Goal: Task Accomplishment & Management: Use online tool/utility

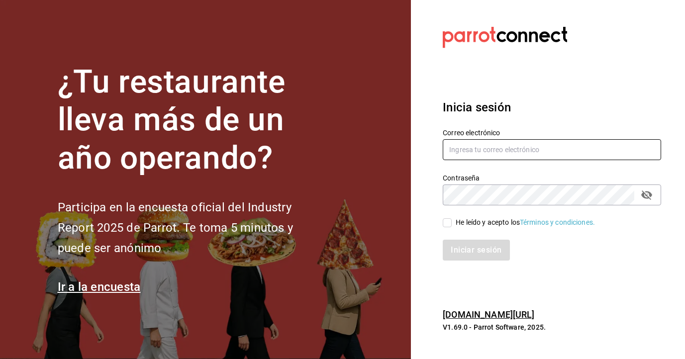
type input "[EMAIL_ADDRESS][DOMAIN_NAME]"
click at [451, 221] on input "He leído y acepto los Términos y condiciones." at bounding box center [447, 222] width 9 height 9
checkbox input "true"
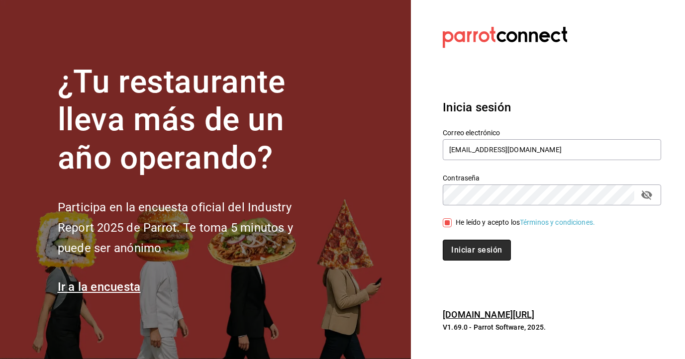
click at [470, 258] on button "Iniciar sesión" at bounding box center [477, 250] width 68 height 21
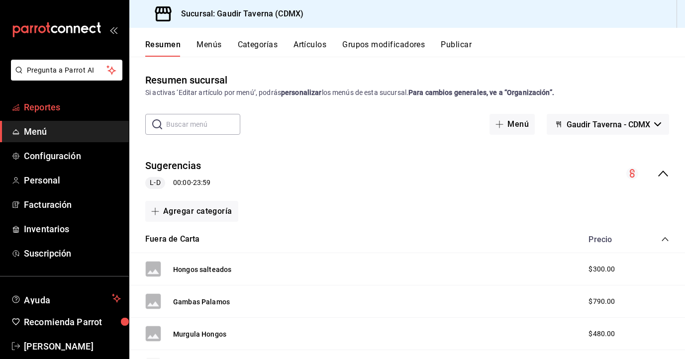
click at [49, 113] on span "Reportes" at bounding box center [72, 106] width 97 height 13
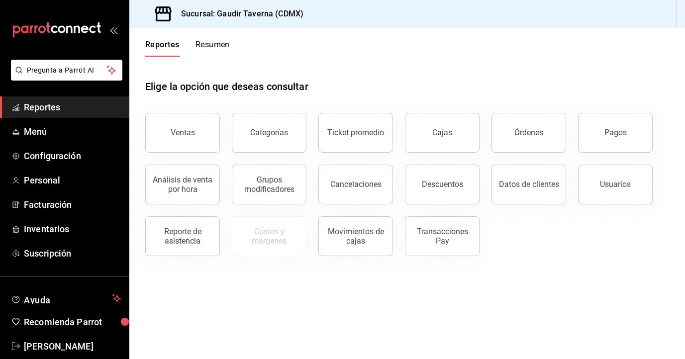
click at [162, 257] on div "Elige la opción que deseas consultar Ventas Categorías Ticket promedio Cajas Ór…" at bounding box center [407, 164] width 556 height 215
click at [168, 241] on div "Reporte de asistencia" at bounding box center [183, 236] width 62 height 19
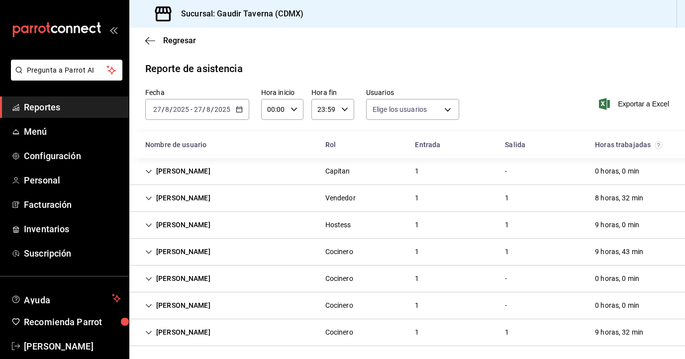
type input "80c441cb-f009-42c0-acbf-1321e637211b,803009f2-408f-4c61-9670-a5a05619c850,72b00…"
click at [238, 110] on icon "button" at bounding box center [239, 109] width 7 height 7
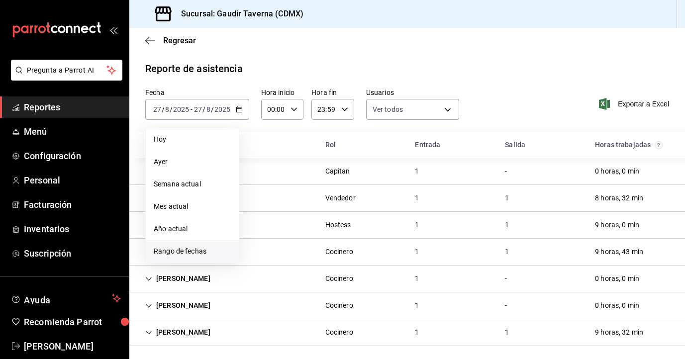
click at [180, 246] on span "Rango de fechas" at bounding box center [192, 251] width 77 height 10
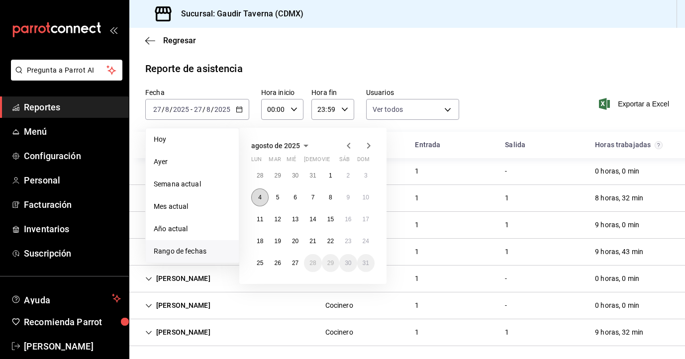
click at [263, 198] on button "4" at bounding box center [259, 198] width 17 height 18
click at [369, 197] on button "10" at bounding box center [365, 198] width 17 height 18
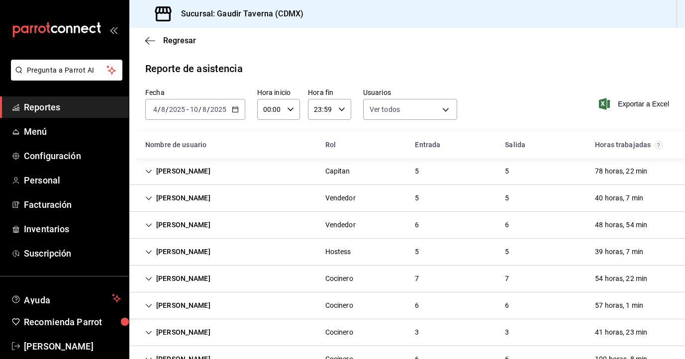
scroll to position [30, 0]
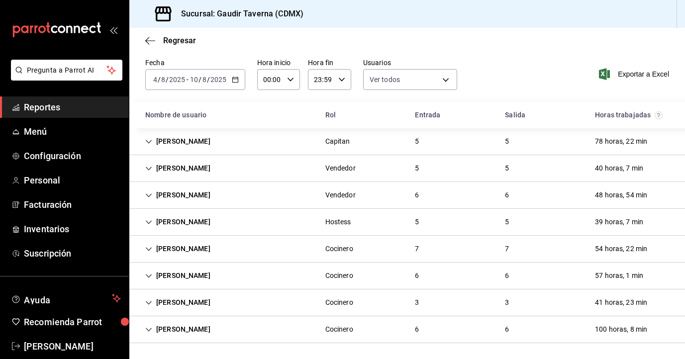
click at [149, 327] on icon "Cell" at bounding box center [148, 329] width 7 height 7
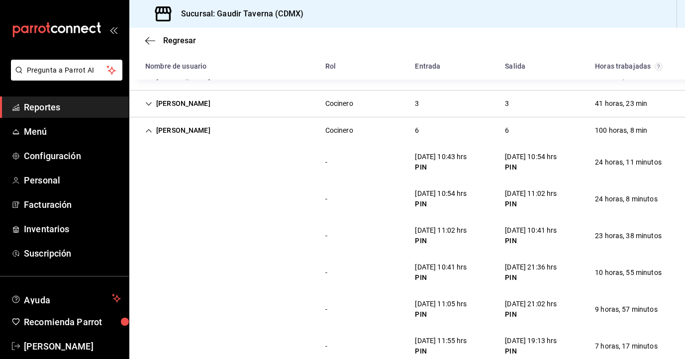
scroll to position [250, 0]
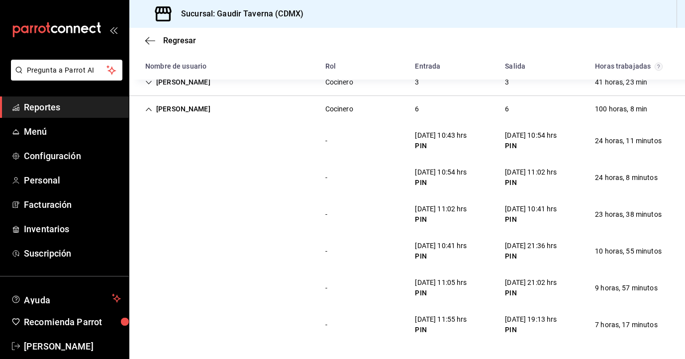
click at [149, 108] on icon "Cell" at bounding box center [149, 108] width 6 height 3
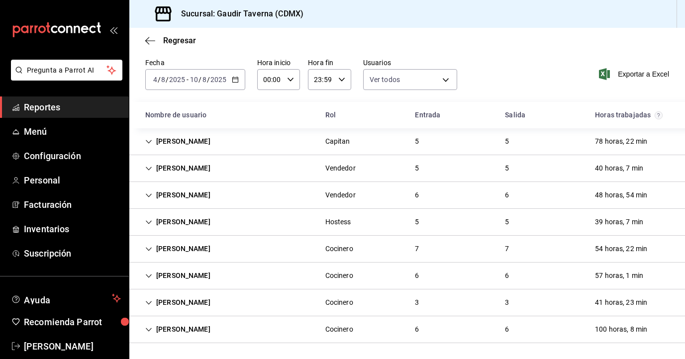
scroll to position [30, 0]
click at [233, 78] on icon "button" at bounding box center [235, 79] width 7 height 7
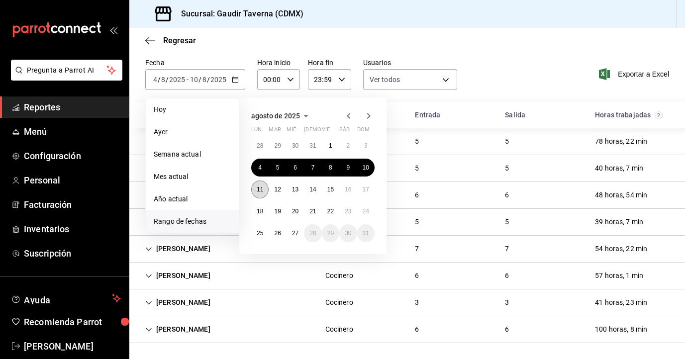
click at [260, 188] on abbr "11" at bounding box center [260, 189] width 6 height 7
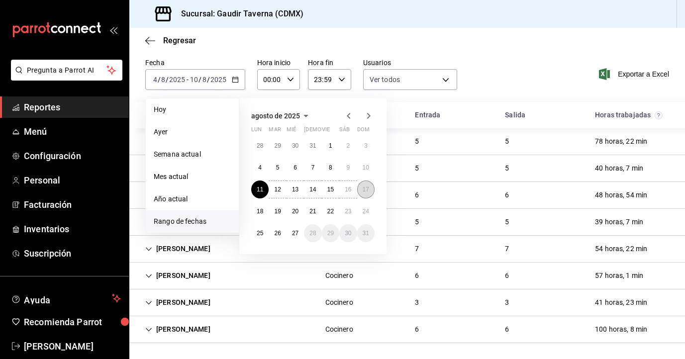
click at [369, 191] on button "17" at bounding box center [365, 190] width 17 height 18
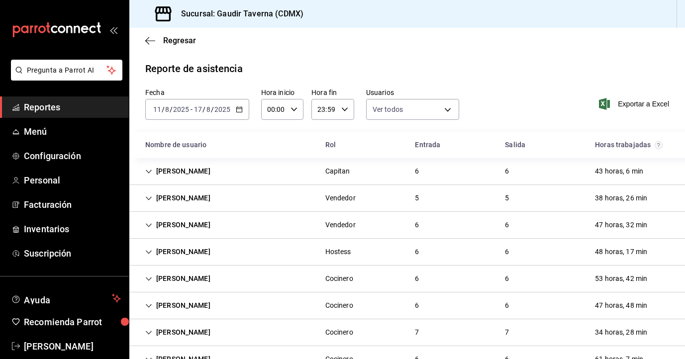
scroll to position [30, 0]
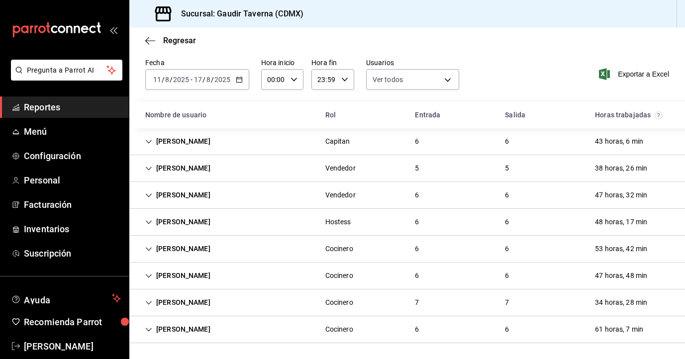
click at [150, 276] on icon "Cell" at bounding box center [148, 276] width 7 height 7
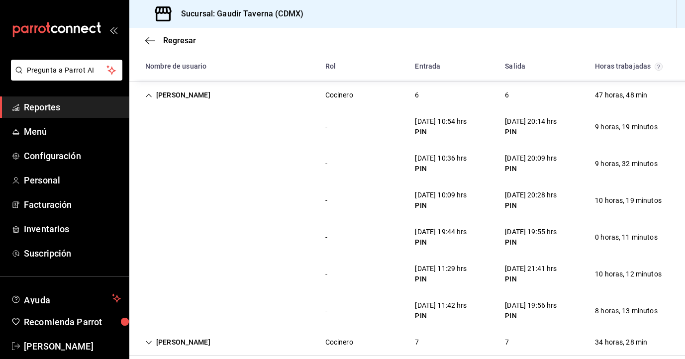
scroll to position [211, 0]
click at [150, 93] on icon "Cell" at bounding box center [148, 94] width 7 height 7
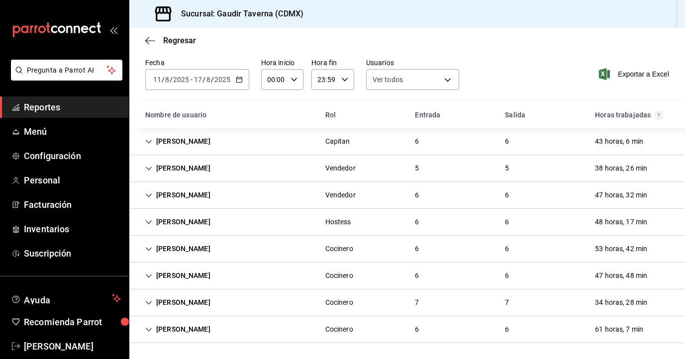
scroll to position [30, 0]
click at [151, 275] on icon "Cell" at bounding box center [148, 276] width 7 height 7
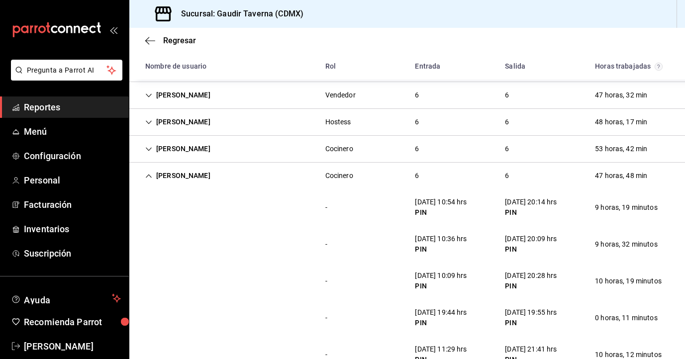
scroll to position [211, 0]
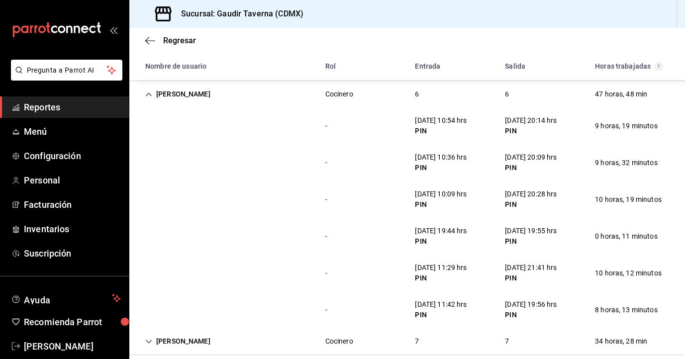
click at [146, 93] on icon "Cell" at bounding box center [148, 94] width 7 height 7
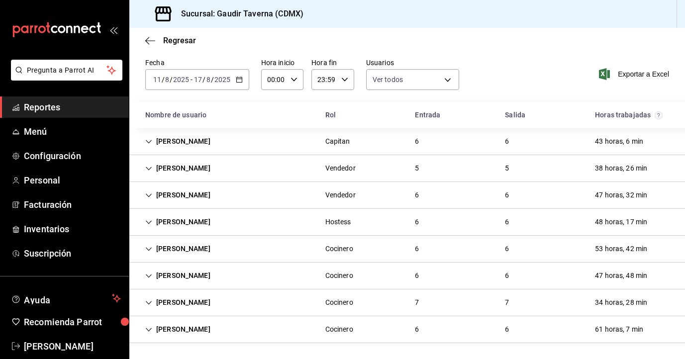
scroll to position [30, 0]
click at [151, 247] on icon "Cell" at bounding box center [148, 249] width 7 height 7
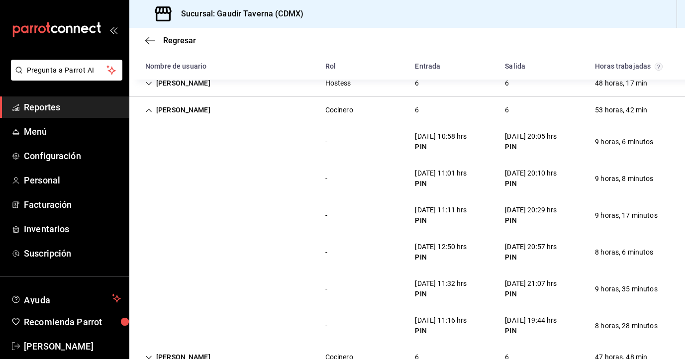
scroll to position [168, 0]
click at [146, 111] on icon "Cell" at bounding box center [148, 111] width 7 height 7
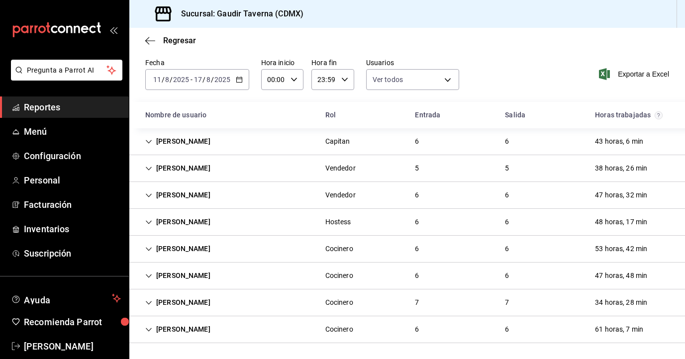
scroll to position [30, 0]
click at [149, 331] on icon "Cell" at bounding box center [148, 329] width 7 height 7
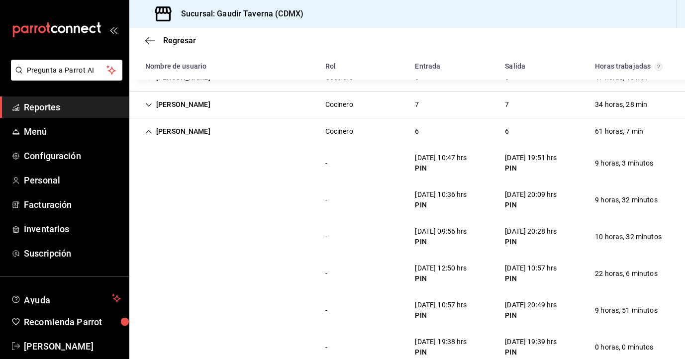
scroll to position [250, 0]
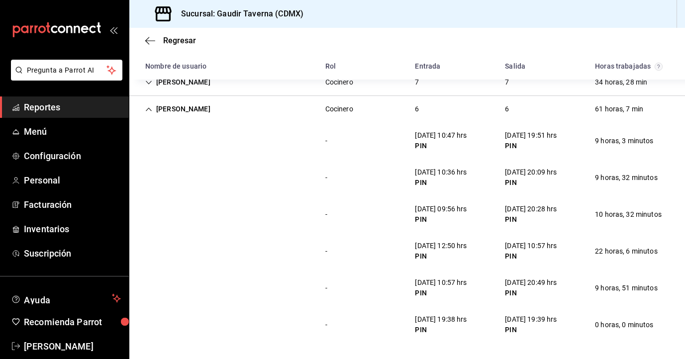
click at [149, 107] on icon "Cell" at bounding box center [148, 109] width 7 height 7
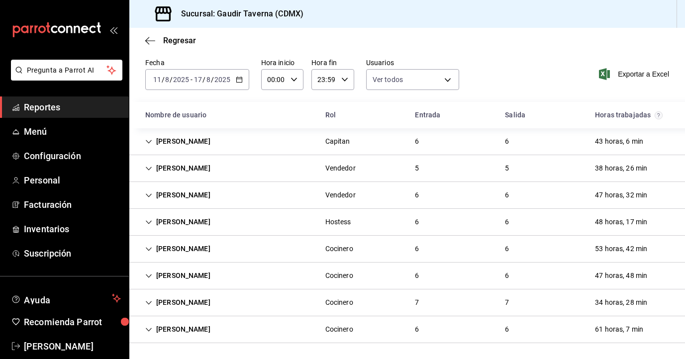
scroll to position [30, 0]
click at [150, 328] on icon "Cell" at bounding box center [148, 329] width 7 height 7
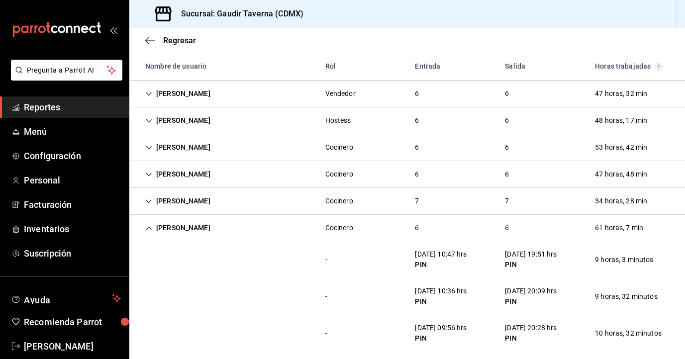
scroll to position [232, 0]
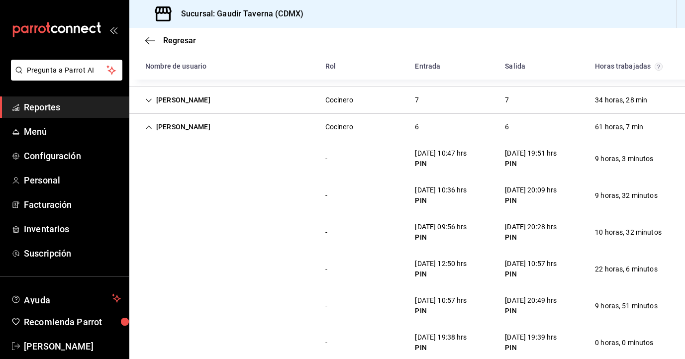
click at [148, 124] on icon "Cell" at bounding box center [148, 127] width 7 height 7
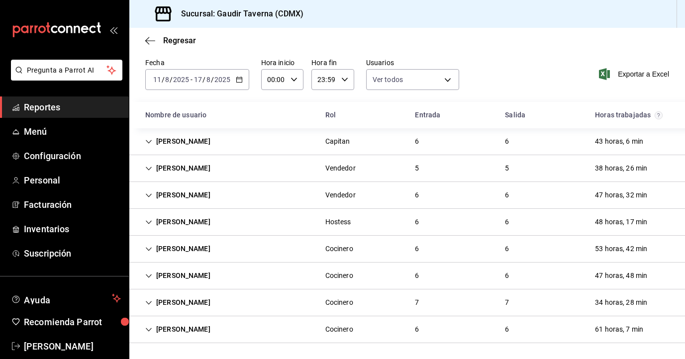
scroll to position [30, 0]
click at [242, 79] on div "2025-08-11 11 / 8 / 2025 - 2025-08-17 17 / 8 / 2025" at bounding box center [197, 79] width 104 height 21
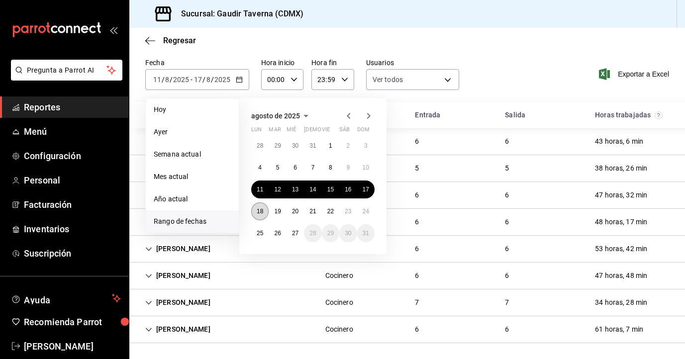
click at [263, 208] on abbr "18" at bounding box center [260, 211] width 6 height 7
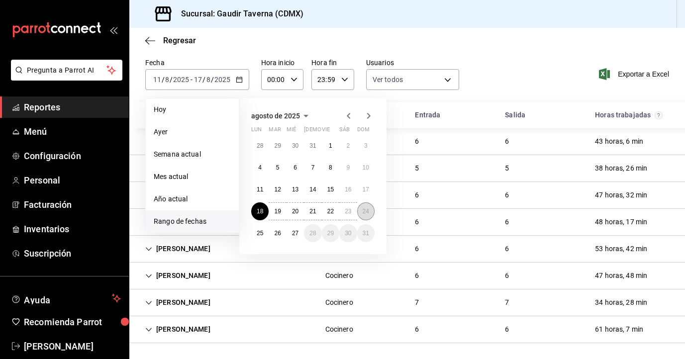
click at [368, 217] on button "24" at bounding box center [365, 211] width 17 height 18
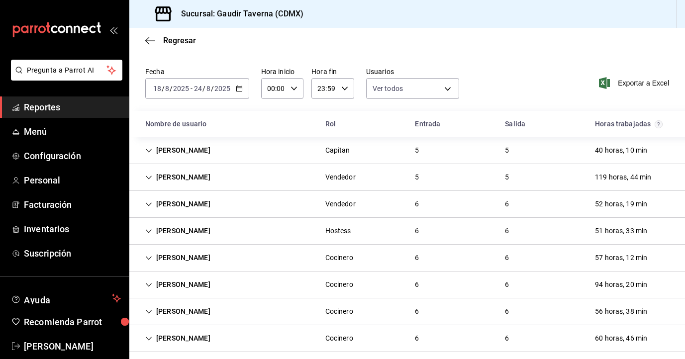
scroll to position [30, 0]
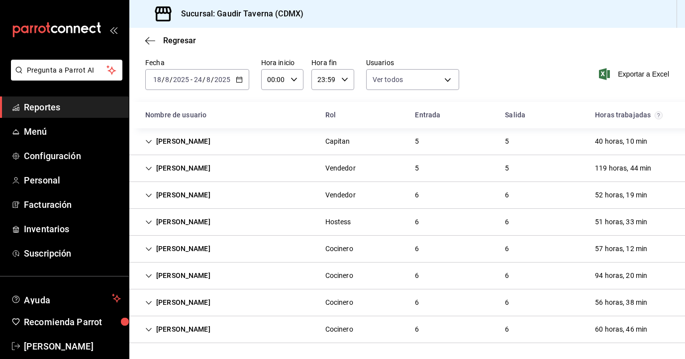
click at [149, 200] on div "Jostyn Barreto" at bounding box center [177, 195] width 81 height 18
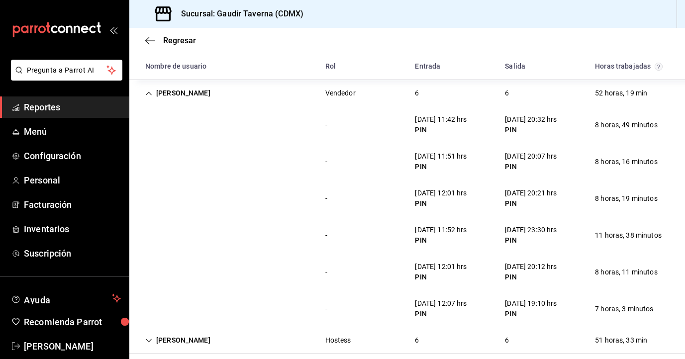
scroll to position [134, 0]
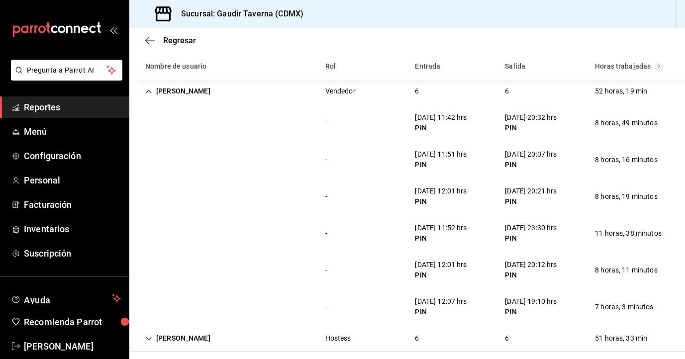
click at [152, 90] on div "Jostyn Barreto" at bounding box center [177, 91] width 81 height 18
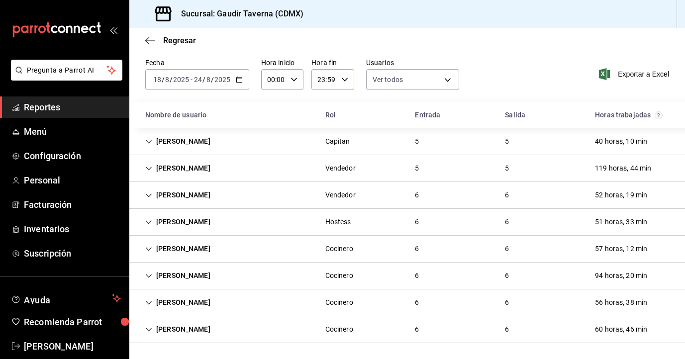
scroll to position [30, 0]
click at [150, 220] on icon "Cell" at bounding box center [148, 222] width 7 height 7
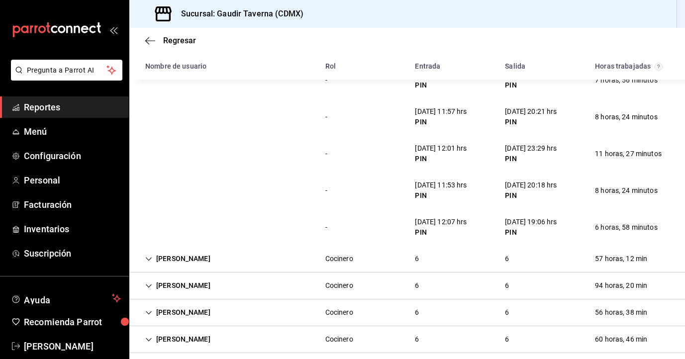
scroll to position [242, 0]
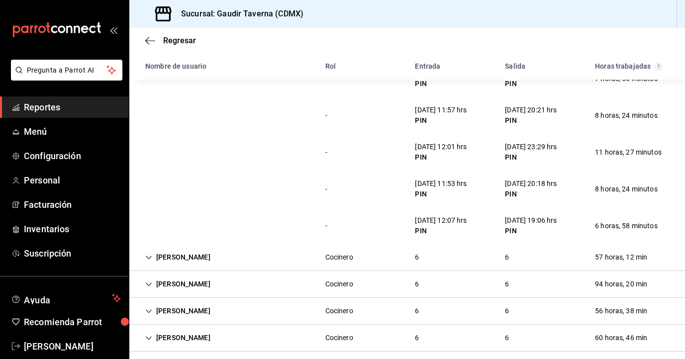
click at [150, 257] on icon "Cell" at bounding box center [149, 257] width 6 height 3
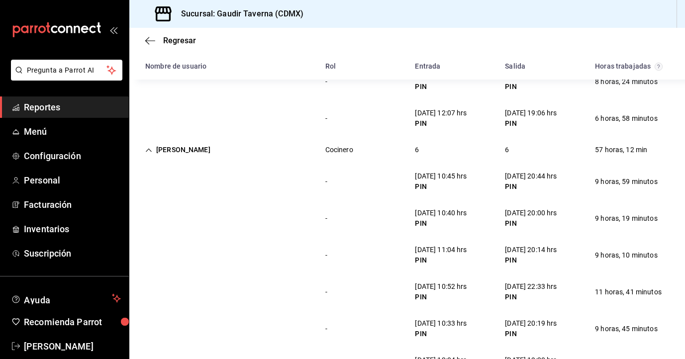
scroll to position [349, 0]
click at [152, 151] on div "Luis Fernando Urrutia" at bounding box center [177, 150] width 81 height 18
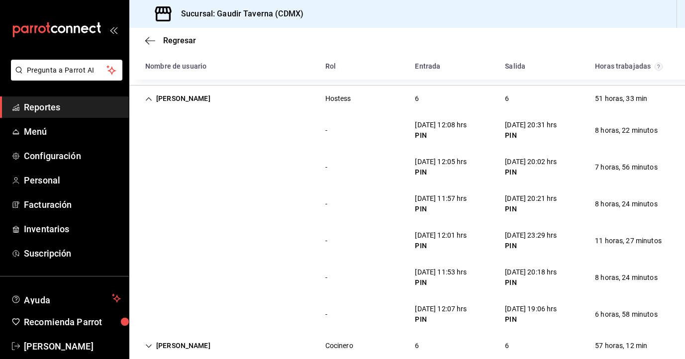
scroll to position [149, 0]
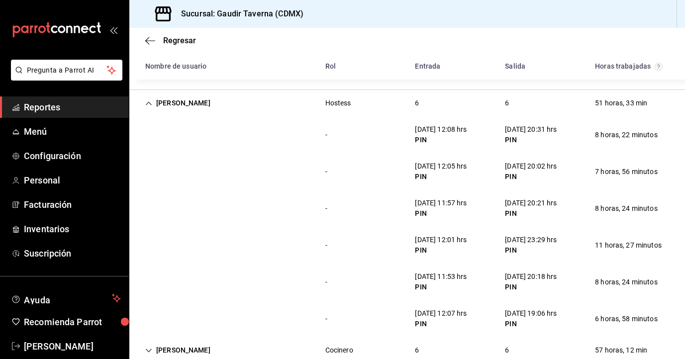
click at [153, 104] on div "Jessica Sarmiento" at bounding box center [177, 103] width 81 height 18
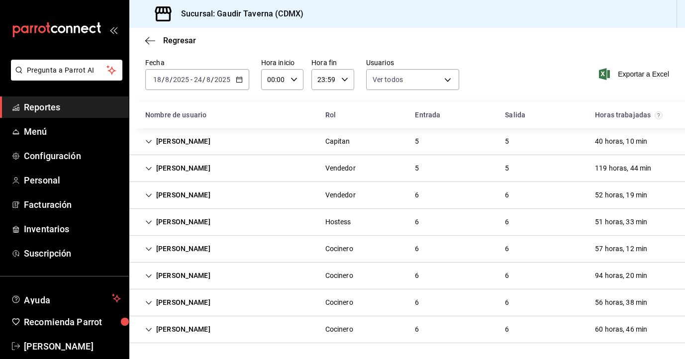
scroll to position [30, 0]
click at [145, 274] on icon "Cell" at bounding box center [148, 276] width 7 height 7
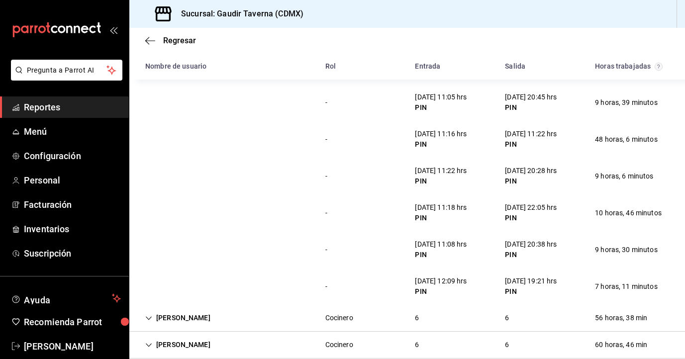
scroll to position [236, 0]
click at [551, 98] on div "18/08/25 20:45 hrs" at bounding box center [531, 96] width 52 height 10
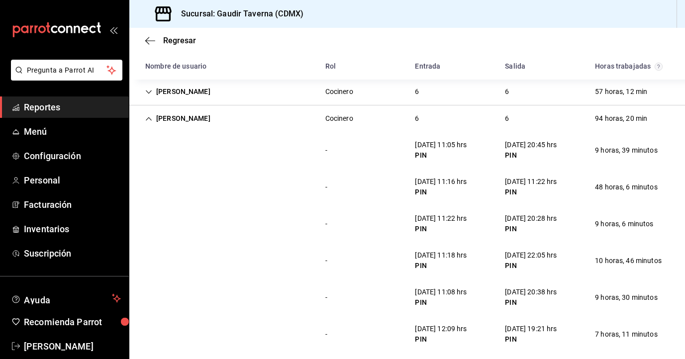
scroll to position [172, 0]
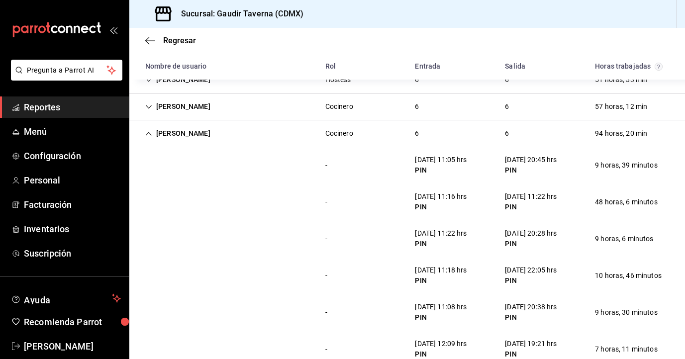
click at [150, 135] on icon "Cell" at bounding box center [148, 133] width 7 height 7
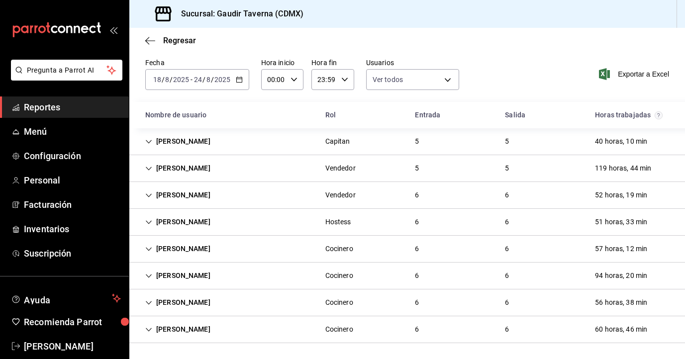
scroll to position [30, 0]
click at [149, 302] on icon "Cell" at bounding box center [148, 302] width 7 height 7
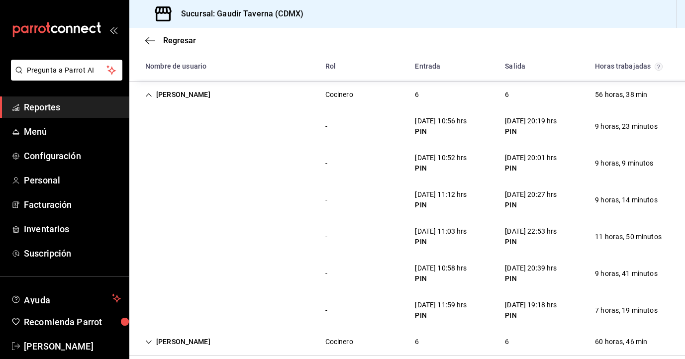
scroll to position [250, 0]
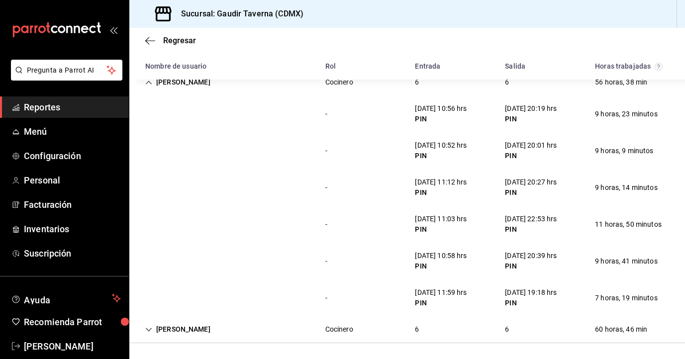
click at [146, 79] on div "Nombre de usuario Rol Entrada Salida Horas trabajadas" at bounding box center [407, 66] width 556 height 26
click at [147, 84] on icon "Cell" at bounding box center [148, 82] width 7 height 7
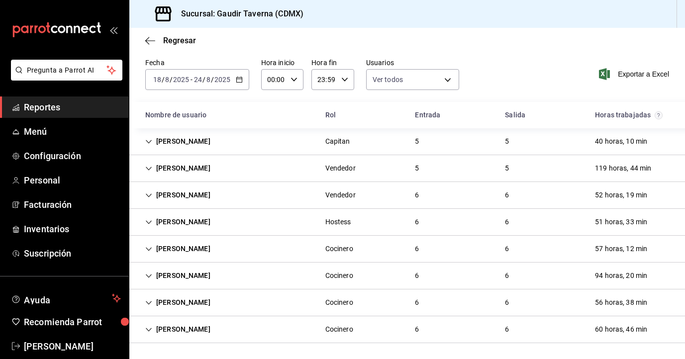
scroll to position [30, 0]
click at [150, 329] on icon "Cell" at bounding box center [148, 329] width 7 height 7
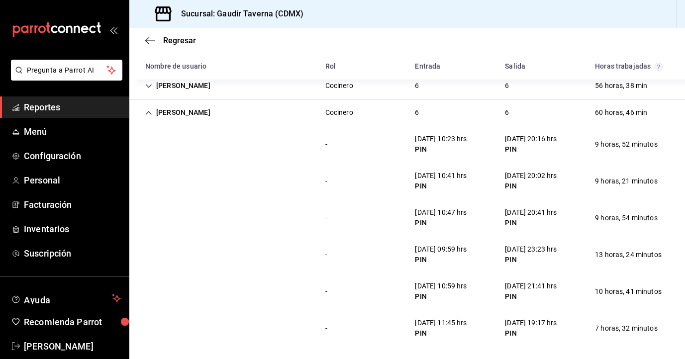
scroll to position [250, 0]
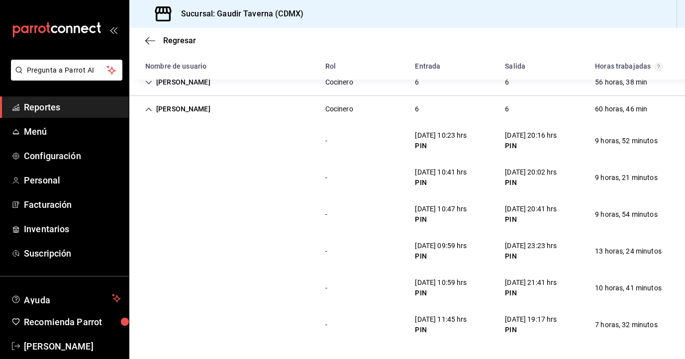
click at [152, 105] on div "Pablo Gonzalez" at bounding box center [177, 109] width 81 height 18
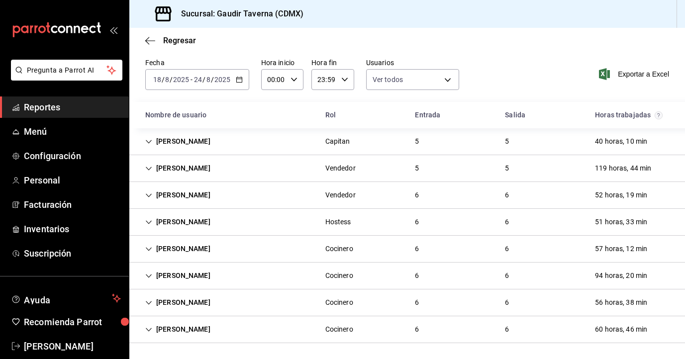
scroll to position [30, 0]
click at [242, 79] on div "2025-08-18 18 / 8 / 2025 - 2025-08-24 24 / 8 / 2025" at bounding box center [197, 79] width 104 height 21
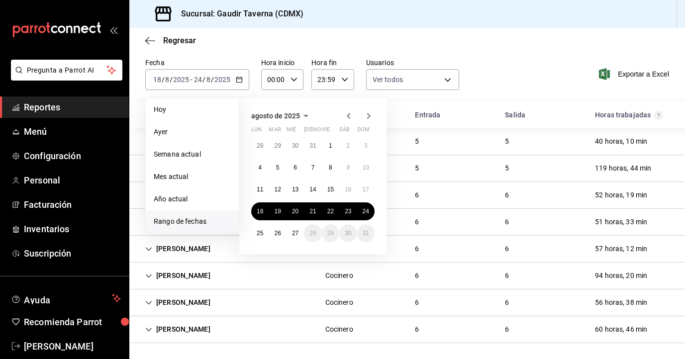
click at [498, 91] on div "Fecha 2025-08-18 18 / 8 / 2025 - 2025-08-24 24 / 8 / 2025 Hoy Ayer Semana actua…" at bounding box center [407, 80] width 556 height 44
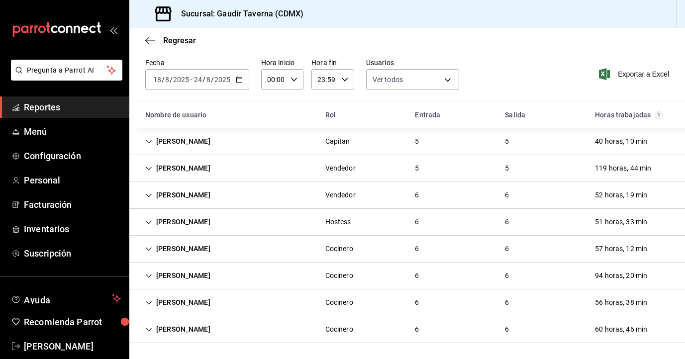
click at [152, 167] on icon "Cell" at bounding box center [148, 168] width 7 height 7
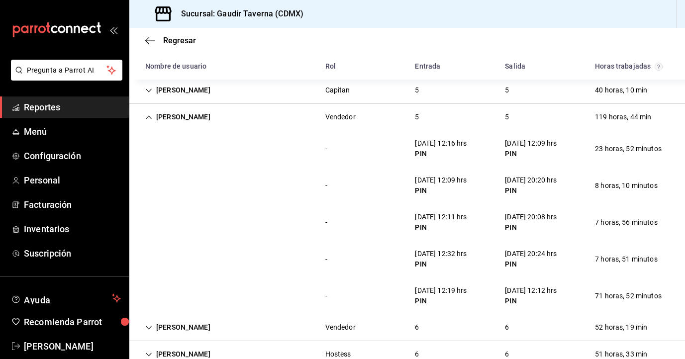
scroll to position [82, 0]
click at [147, 121] on div "Evelyn Cano" at bounding box center [177, 116] width 81 height 18
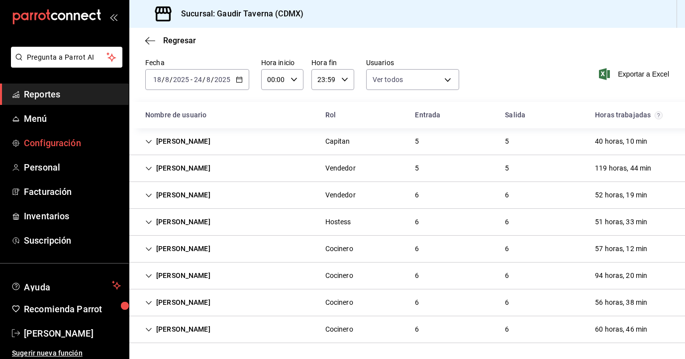
scroll to position [16, 0]
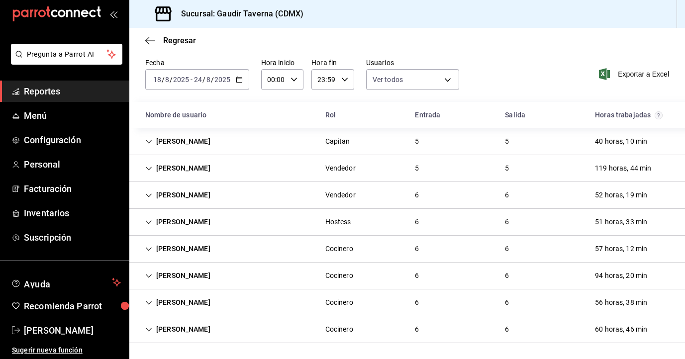
click at [241, 83] on icon "button" at bounding box center [239, 79] width 7 height 7
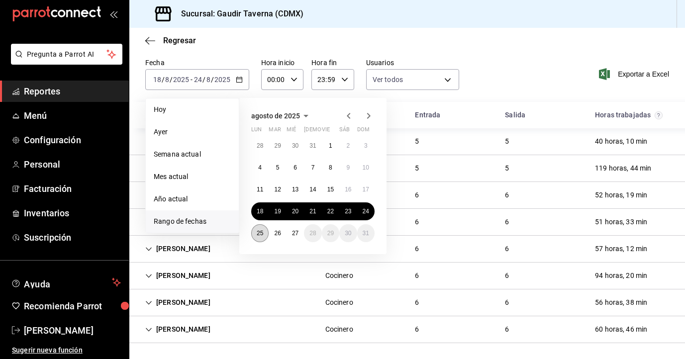
click at [258, 240] on button "25" at bounding box center [259, 233] width 17 height 18
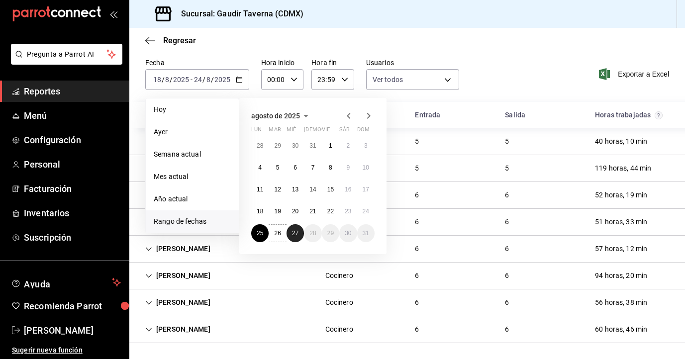
click at [296, 236] on abbr "27" at bounding box center [295, 233] width 6 height 7
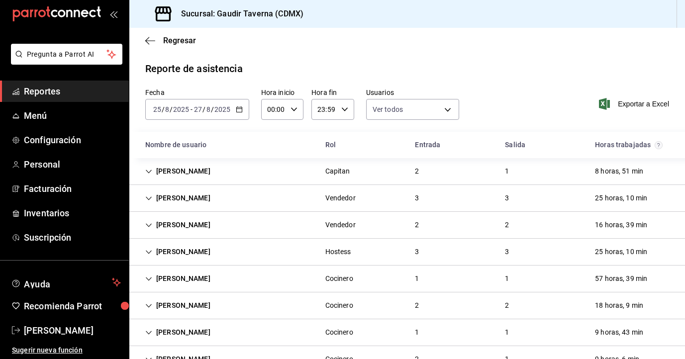
scroll to position [1, 0]
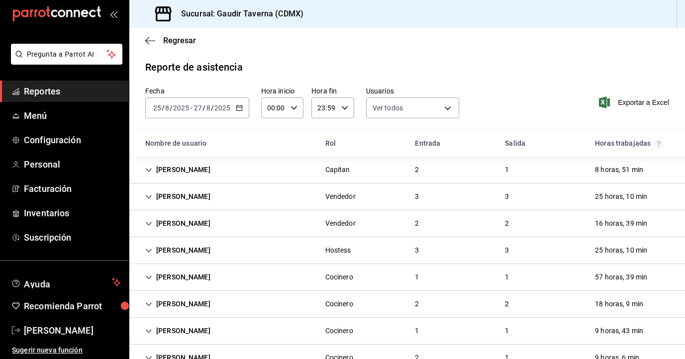
click at [237, 107] on \(Stroke\) "button" at bounding box center [238, 107] width 5 height 0
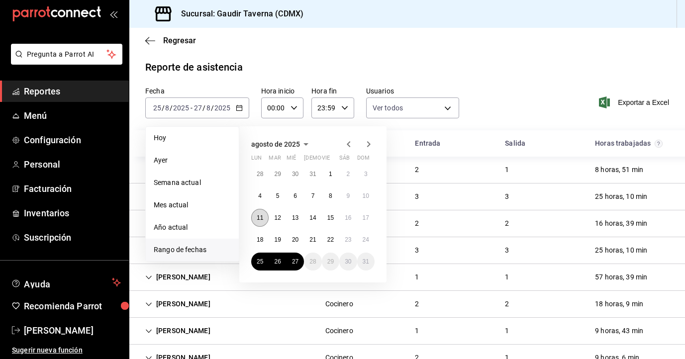
click at [261, 222] on button "11" at bounding box center [259, 218] width 17 height 18
click at [363, 221] on abbr "17" at bounding box center [366, 217] width 6 height 7
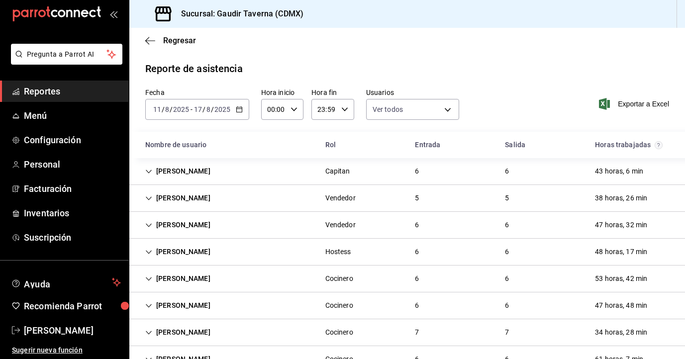
scroll to position [30, 0]
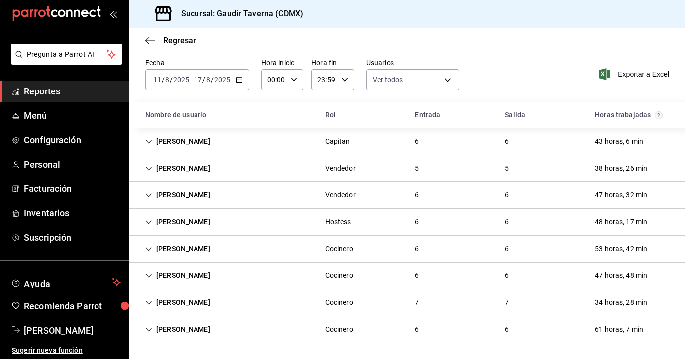
click at [151, 197] on icon "Cell" at bounding box center [148, 195] width 7 height 7
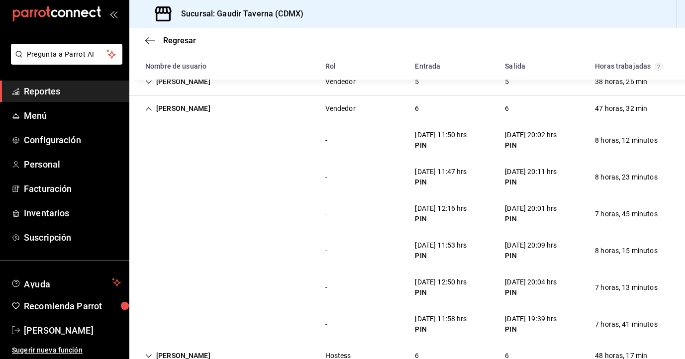
scroll to position [115, 0]
